Goal: Book appointment/travel/reservation

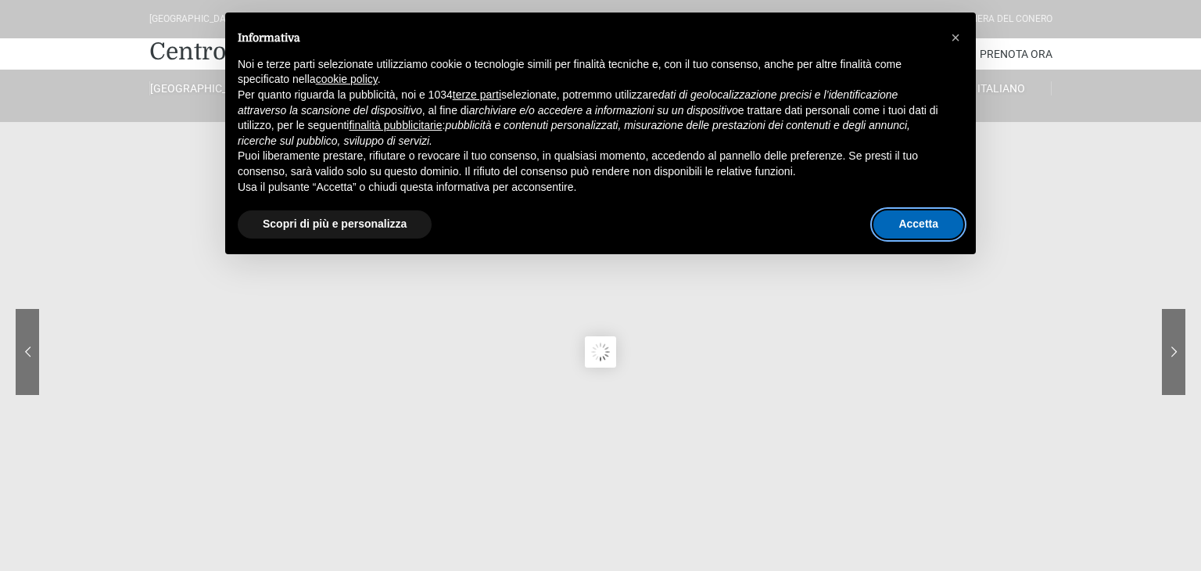
click at [925, 228] on button "Accetta" at bounding box center [919, 224] width 90 height 28
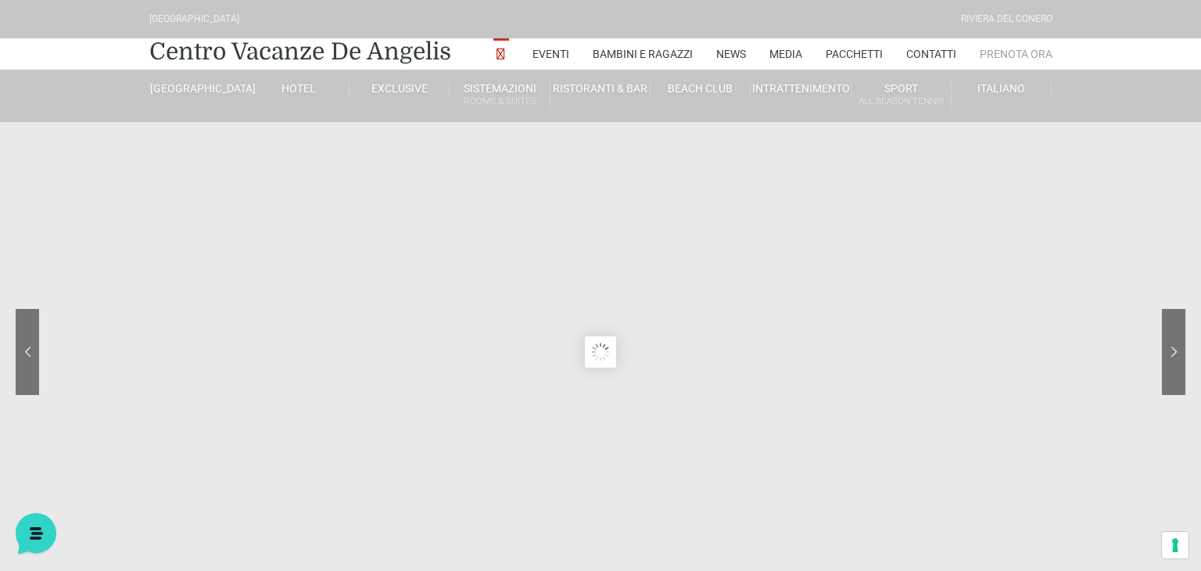
click at [1033, 56] on link "Prenota Ora" at bounding box center [1016, 53] width 73 height 31
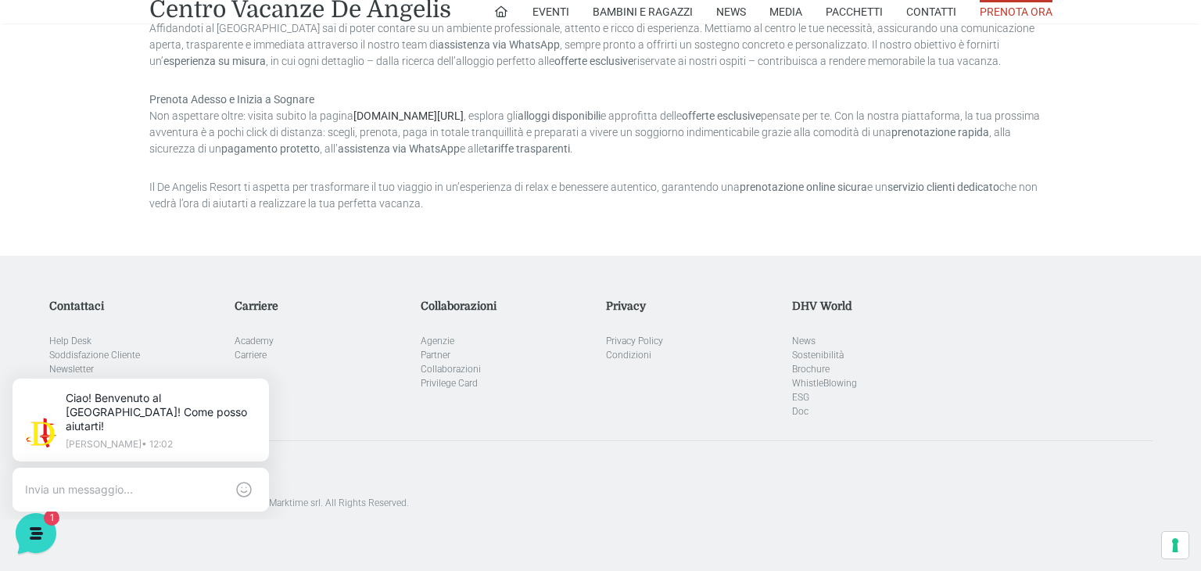
scroll to position [1497, 0]
click at [179, 483] on textarea at bounding box center [125, 490] width 200 height 14
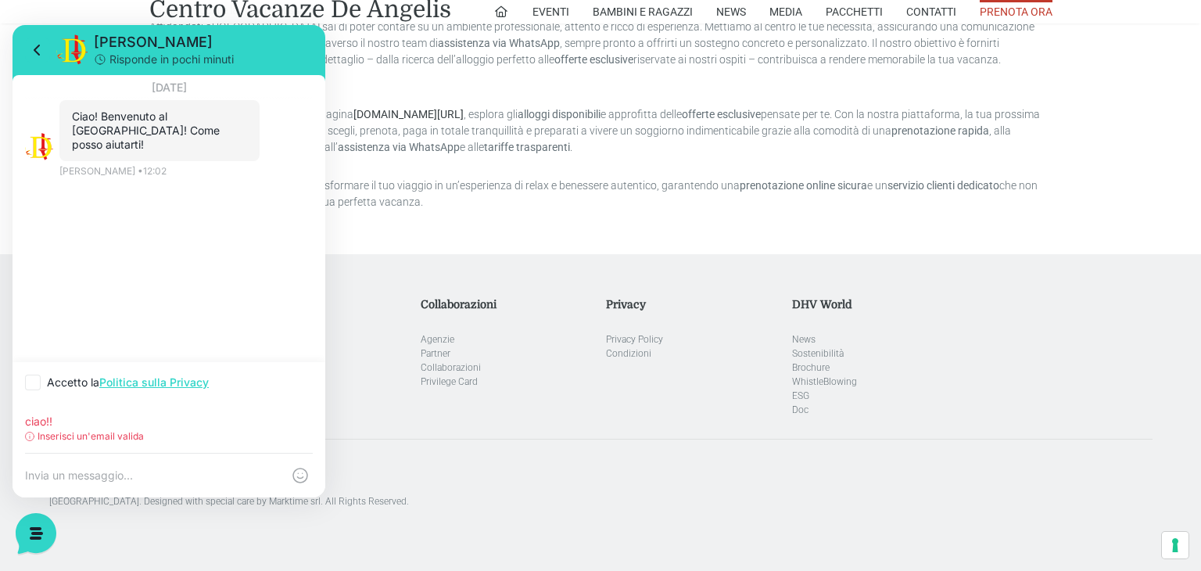
type input "ciao!!"
click at [386, 367] on aside "Carriere Academy Carriere" at bounding box center [322, 358] width 186 height 120
click at [31, 55] on icon at bounding box center [37, 50] width 19 height 19
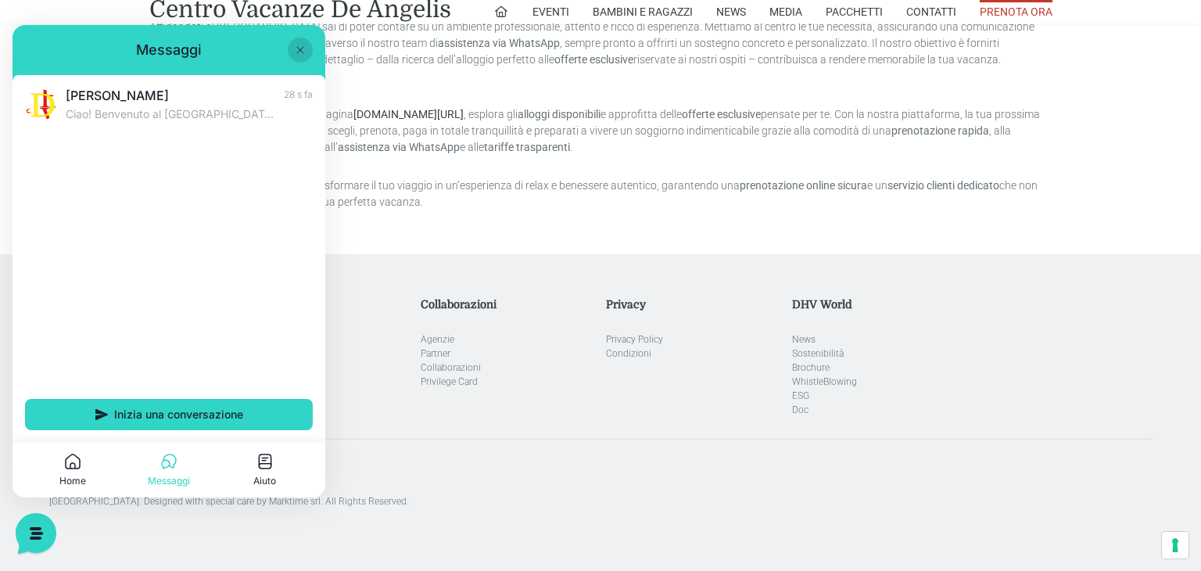
click at [325, 40] on p "La Tua Fiducia è la Nostra Missione Affidandoti al De Angelis Resort sai di pot…" at bounding box center [600, 35] width 903 height 66
click at [302, 44] on icon at bounding box center [300, 50] width 13 height 13
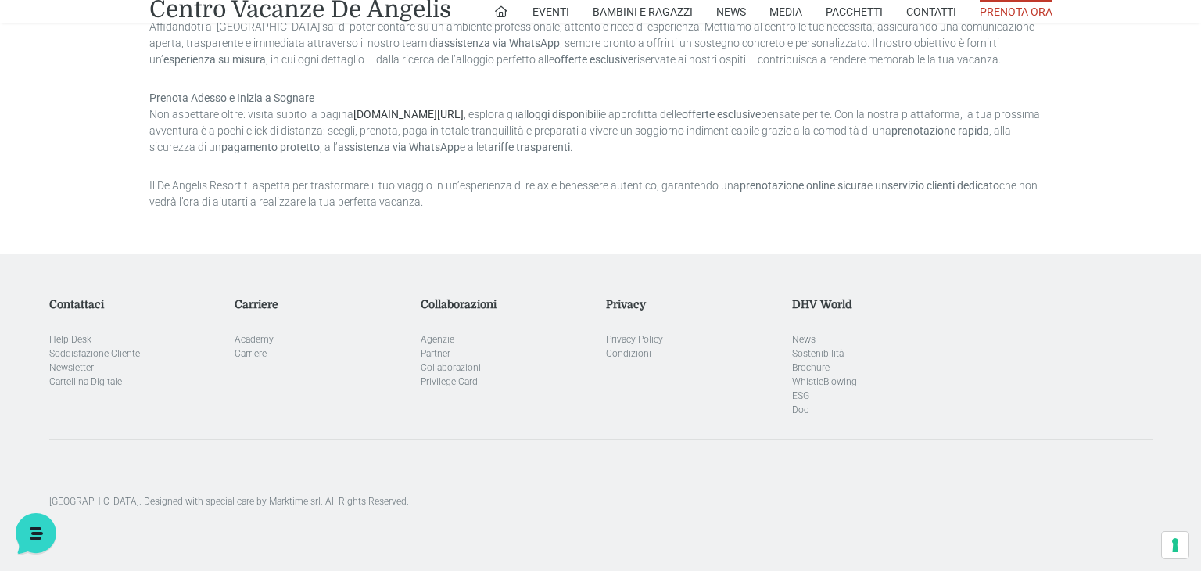
scroll to position [1572, 0]
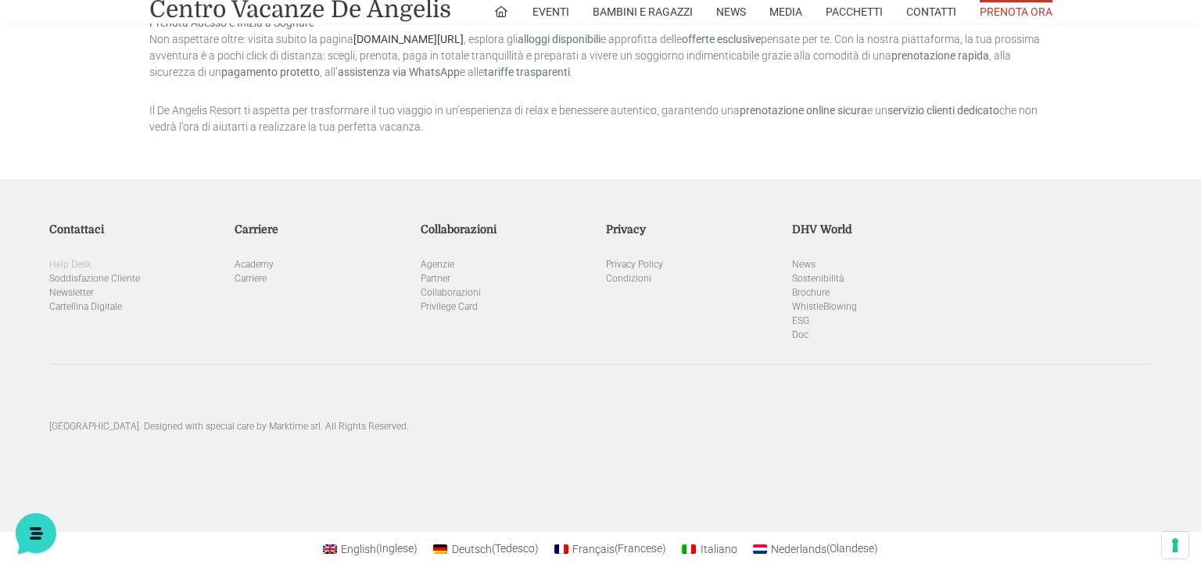
click at [76, 259] on link "Help Desk" at bounding box center [70, 264] width 42 height 11
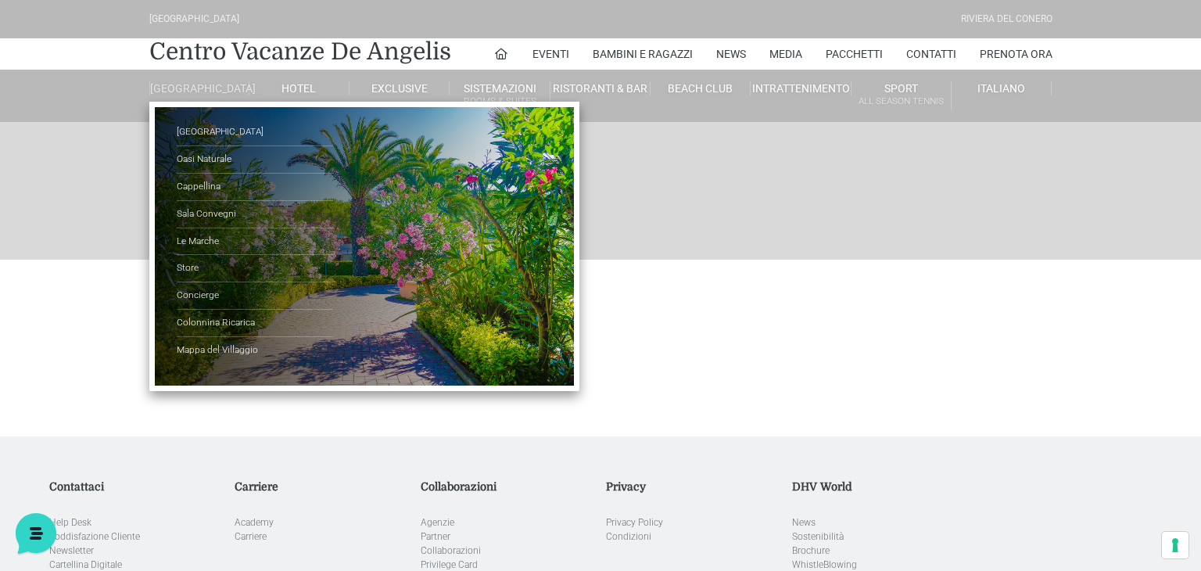
scroll to position [274, 0]
